Goal: Task Accomplishment & Management: Manage account settings

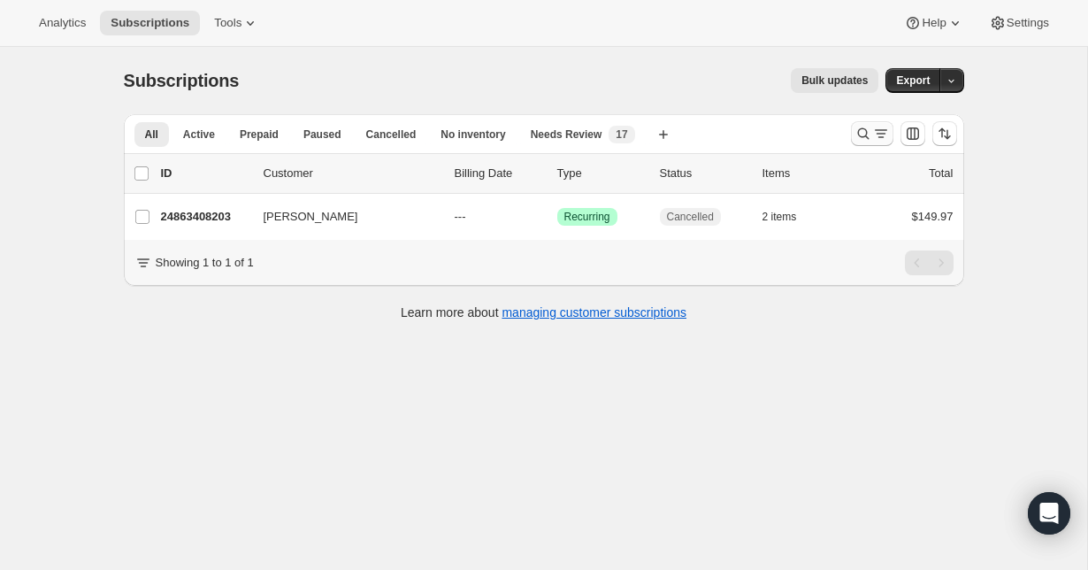
click at [862, 131] on icon "Search and filter results" at bounding box center [863, 134] width 18 height 18
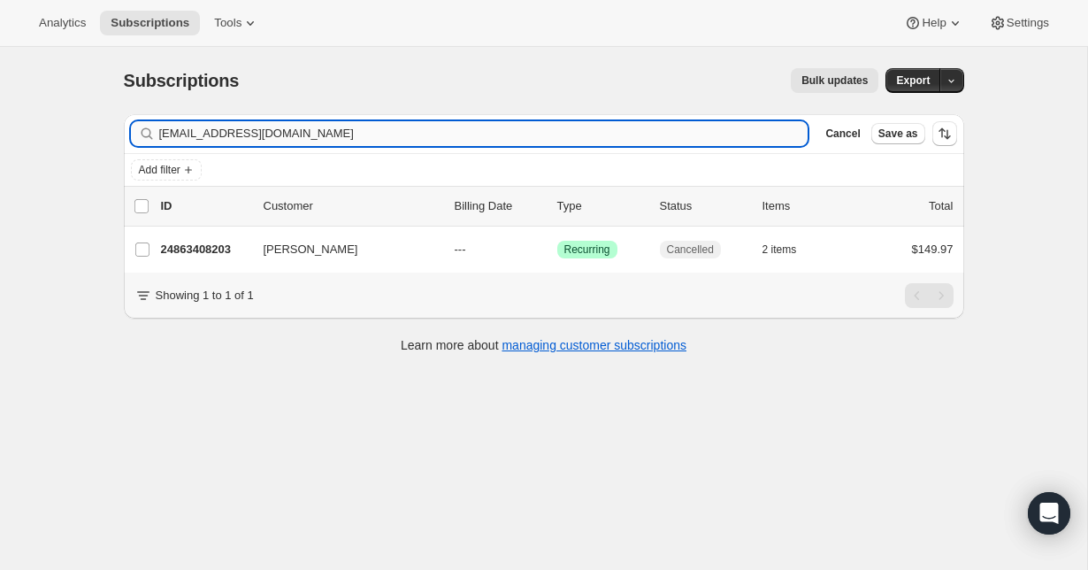
click at [482, 130] on input "[EMAIL_ADDRESS][DOMAIN_NAME]" at bounding box center [483, 133] width 649 height 25
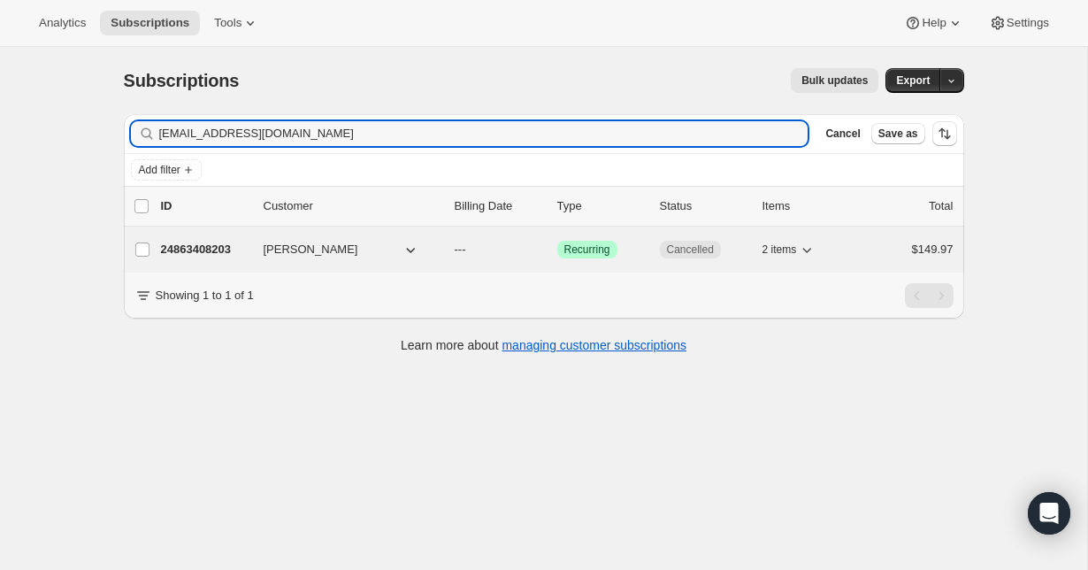
type input "[EMAIL_ADDRESS][DOMAIN_NAME]"
click at [220, 253] on p "19587956811" at bounding box center [205, 250] width 88 height 18
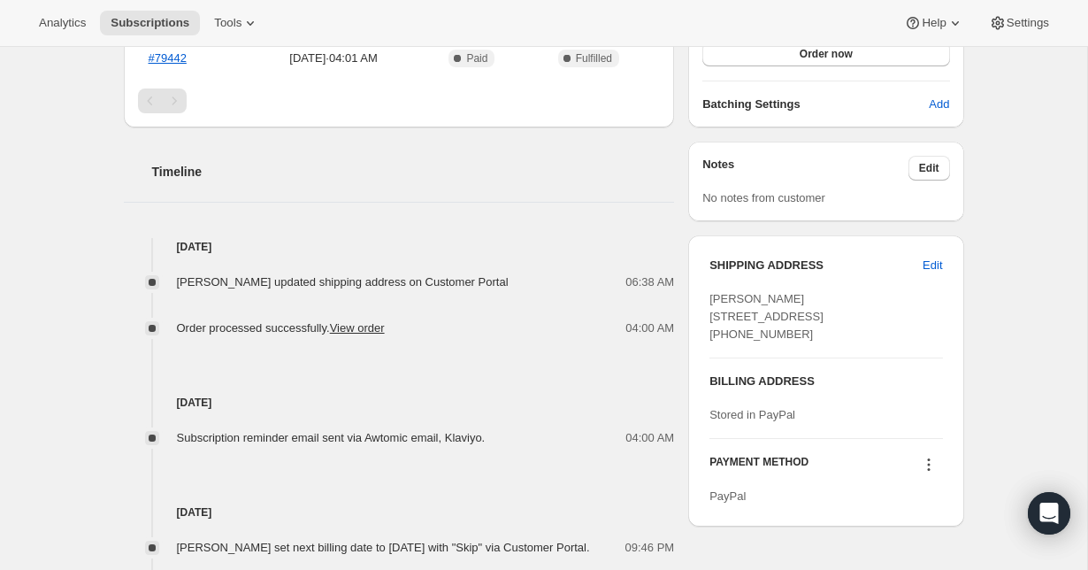
scroll to position [502, 0]
